Goal: Find specific page/section: Find specific page/section

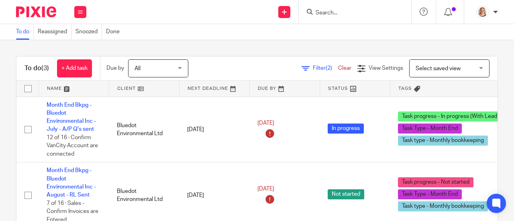
click at [338, 65] on link "Clear" at bounding box center [344, 68] width 13 height 6
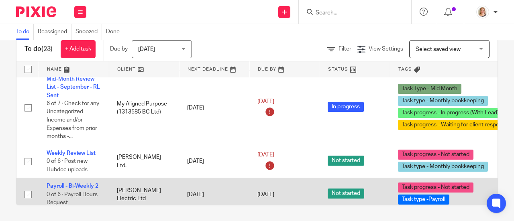
scroll to position [1054, 0]
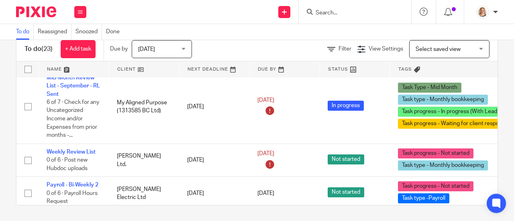
click at [258, 48] on div "Filter View Settings View Settings Manage saved views Select saved view Select …" at bounding box center [352, 49] width 292 height 18
drag, startPoint x: 149, startPoint y: 17, endPoint x: 129, endPoint y: 12, distance: 20.6
click at [129, 12] on div "Send new email Create task Add client Request signature Get Support Contact Sup…" at bounding box center [304, 12] width 420 height 24
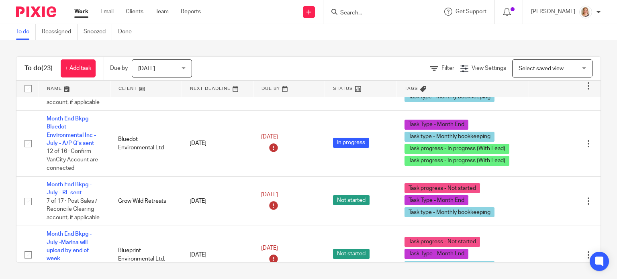
scroll to position [170, 0]
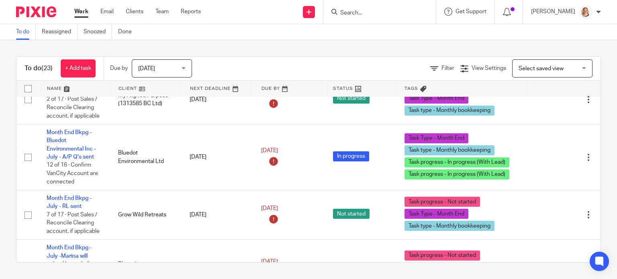
click at [380, 10] on input "Search" at bounding box center [376, 13] width 72 height 7
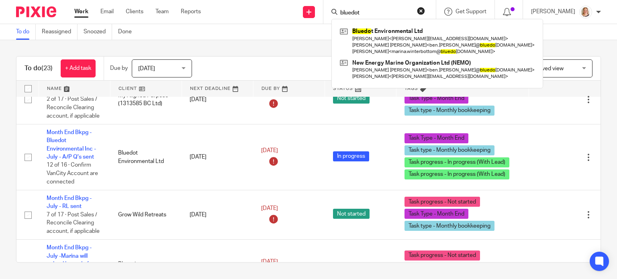
type input "bluedot"
click button "submit" at bounding box center [0, 0] width 0 height 0
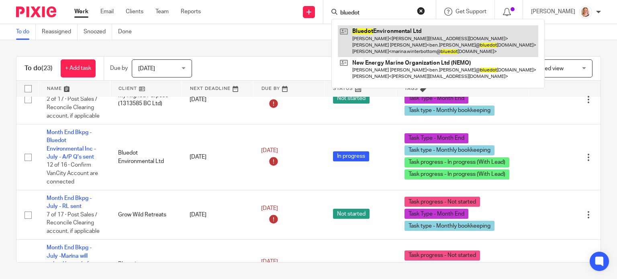
click at [396, 42] on link at bounding box center [438, 41] width 201 height 32
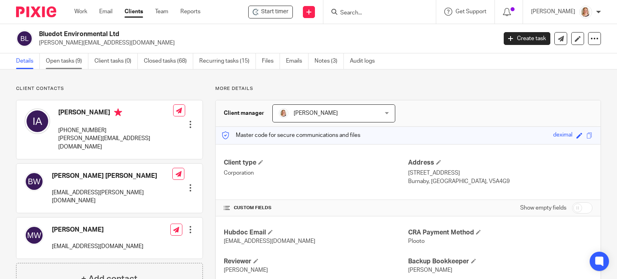
click at [66, 60] on link "Open tasks (9)" at bounding box center [67, 61] width 43 height 16
